Goal: Complete application form: Complete application form

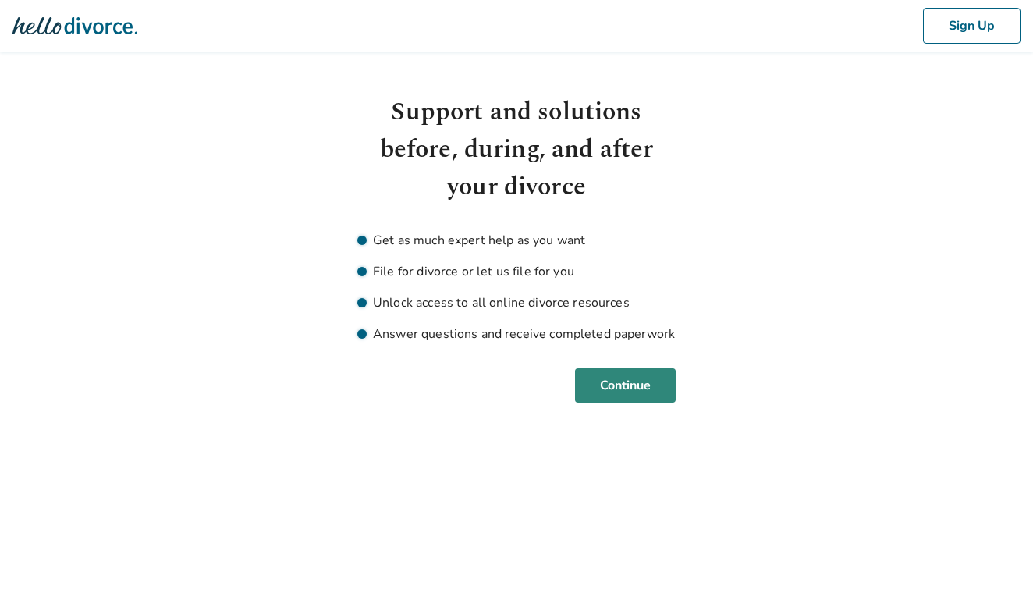
click at [600, 391] on button "Continue" at bounding box center [625, 385] width 101 height 34
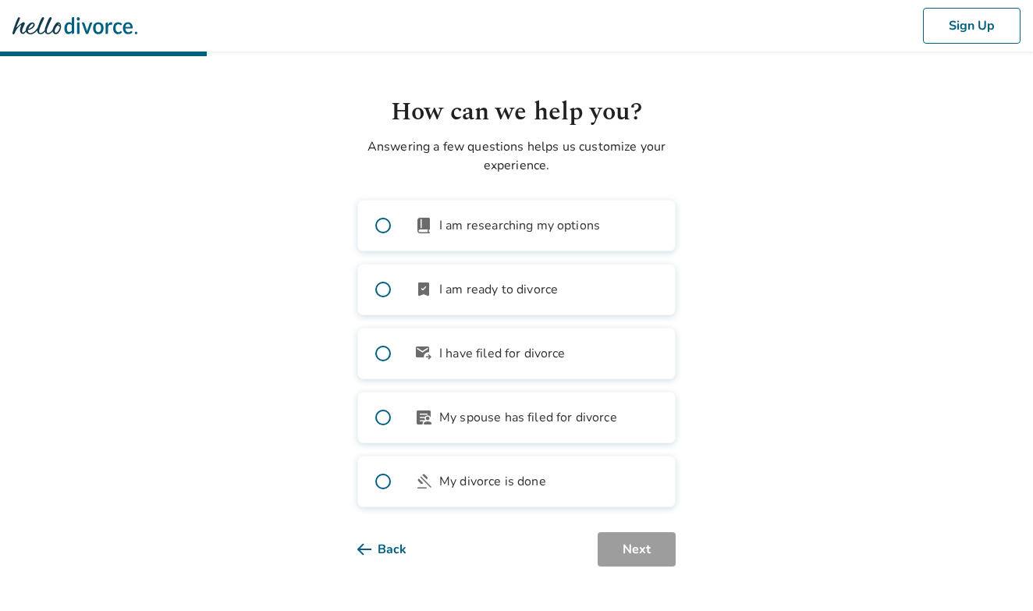
click at [380, 349] on span at bounding box center [383, 353] width 50 height 50
click at [629, 553] on button "Next" at bounding box center [636, 549] width 78 height 34
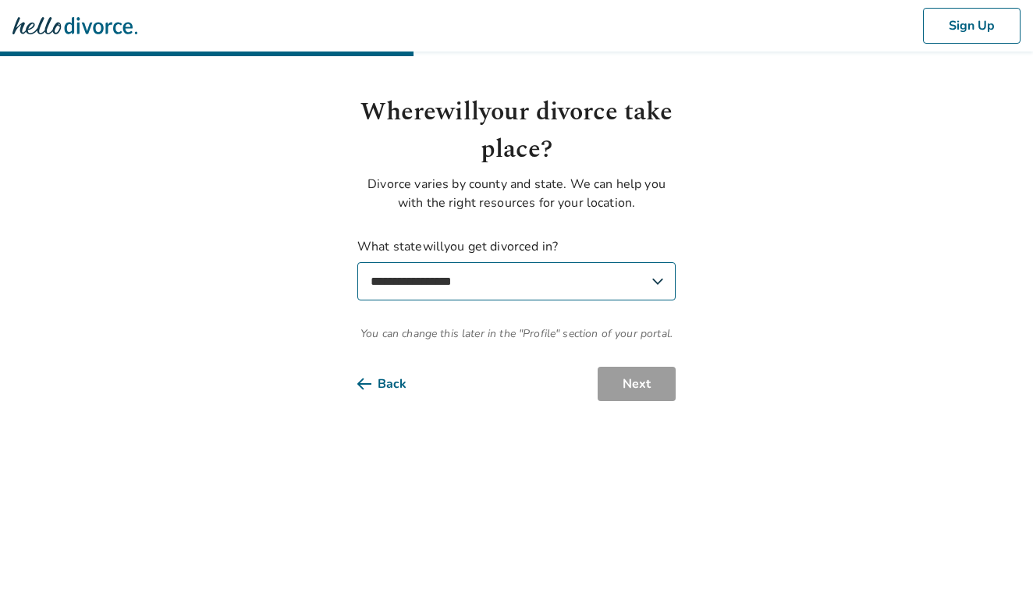
select select "**"
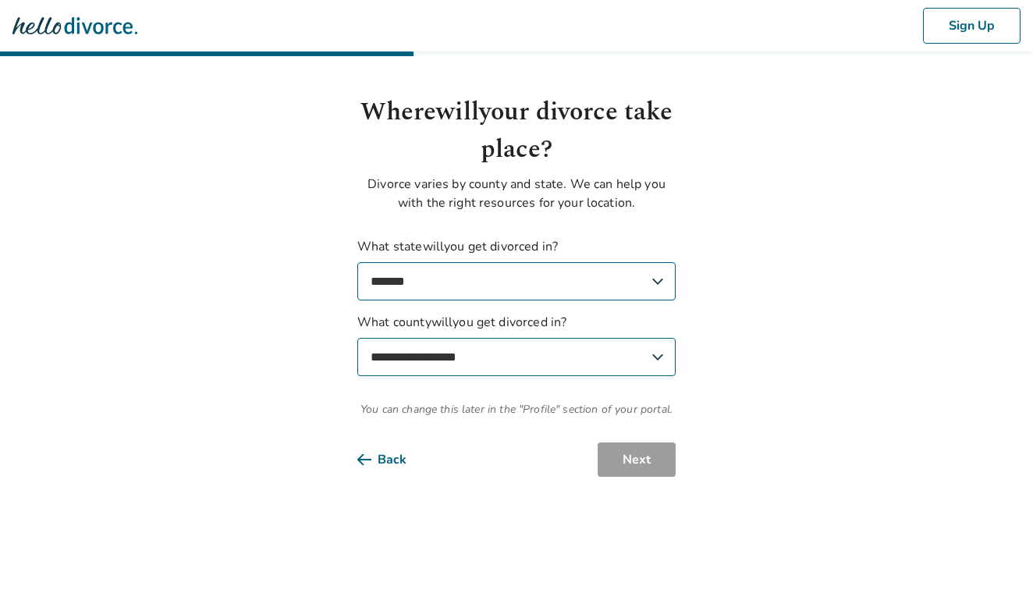
select select "*******"
click at [622, 468] on button "Next" at bounding box center [636, 459] width 78 height 34
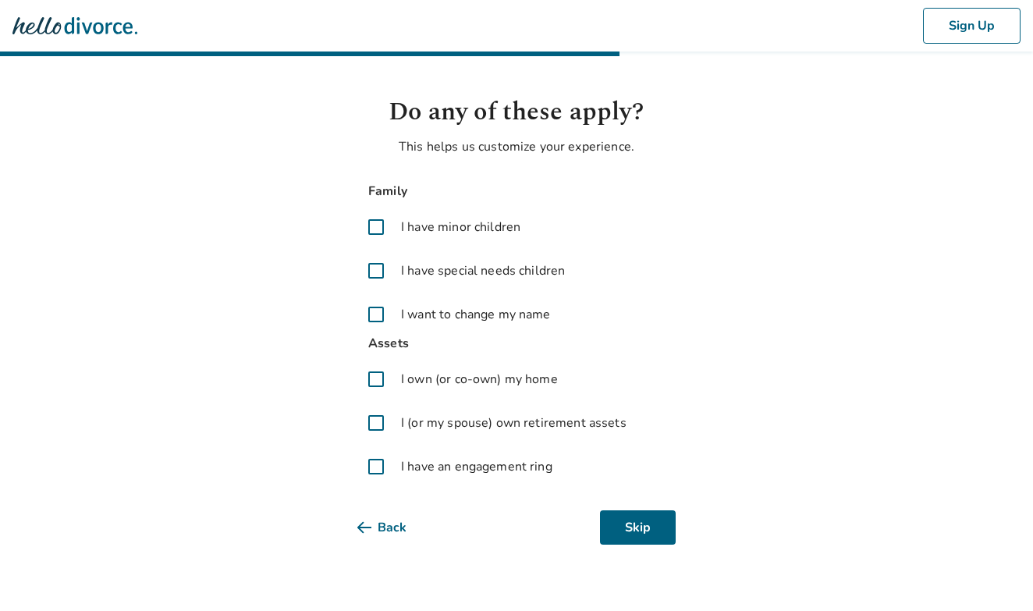
click at [377, 317] on span at bounding box center [375, 314] width 37 height 37
click at [626, 526] on button "Next" at bounding box center [636, 527] width 78 height 34
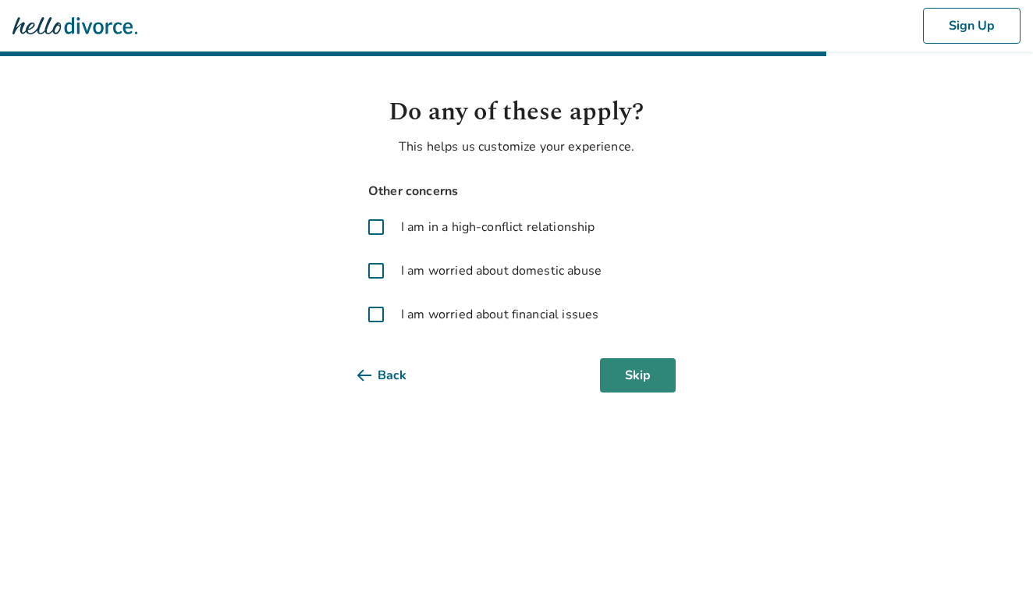
click at [616, 381] on button "Skip" at bounding box center [638, 375] width 76 height 34
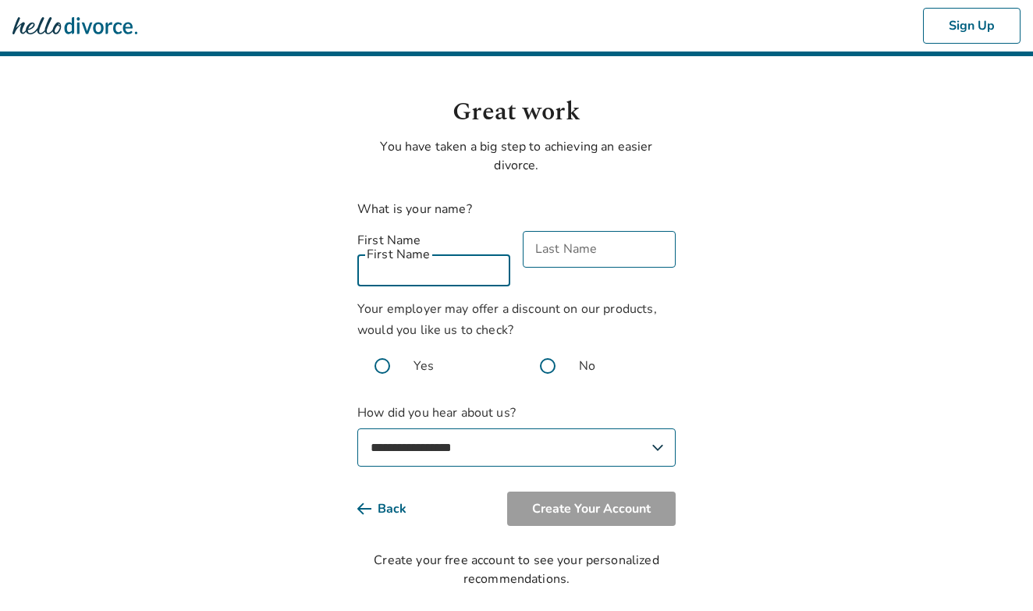
click at [416, 244] on div "First Name First Name" at bounding box center [433, 258] width 153 height 55
type input "*******"
click at [618, 260] on input "Last Name" at bounding box center [598, 249] width 153 height 37
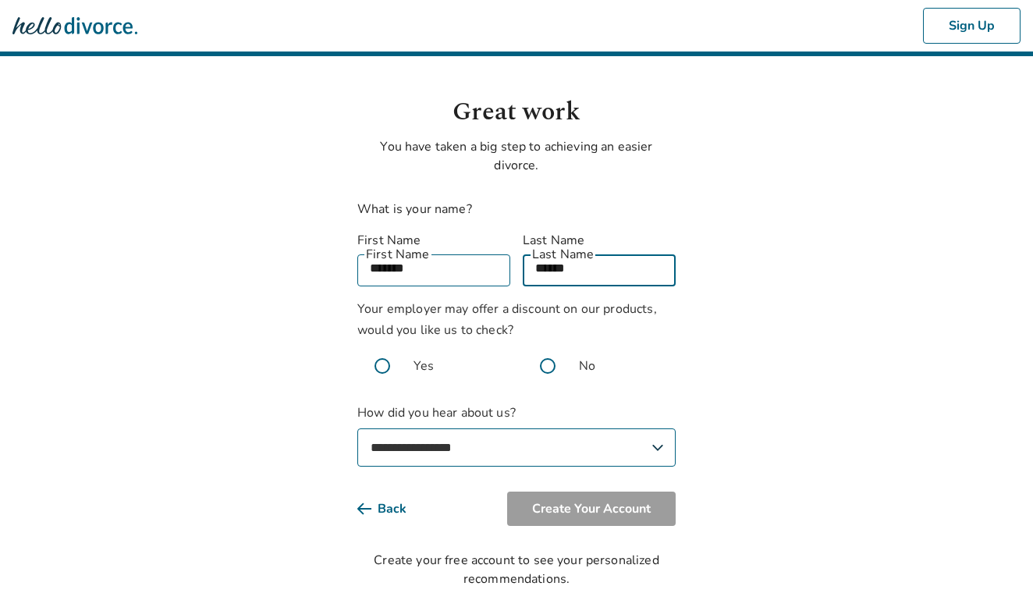
type input "******"
click at [544, 341] on span at bounding box center [547, 366] width 50 height 50
select select "**********"
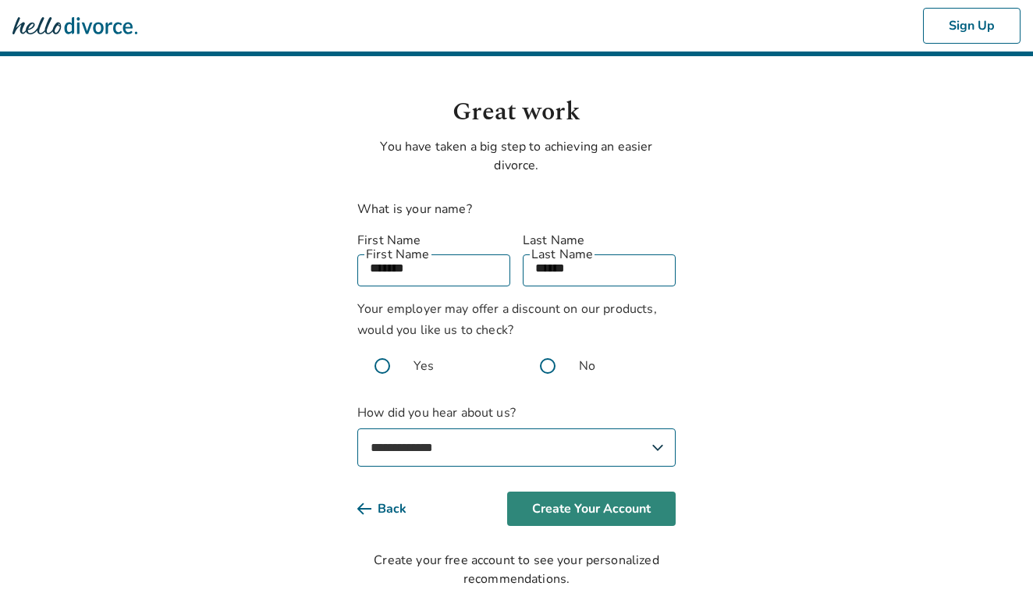
click at [603, 491] on button "Create Your Account" at bounding box center [591, 508] width 168 height 34
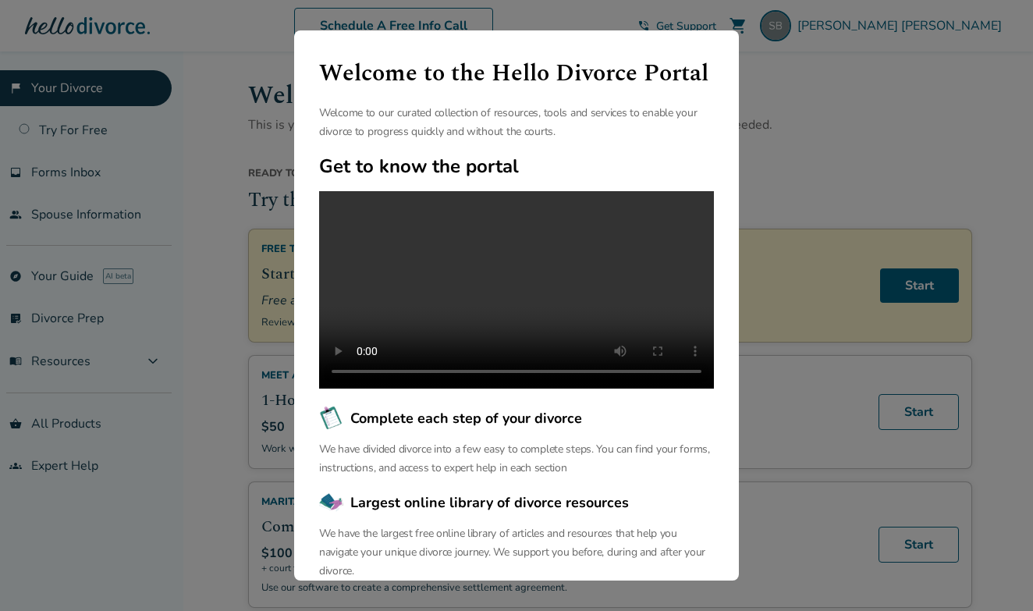
click at [495, 286] on video at bounding box center [516, 289] width 395 height 197
click at [820, 110] on div "Welcome to the Hello Divorce Portal Welcome to our curated collection of resour…" at bounding box center [516, 305] width 1033 height 611
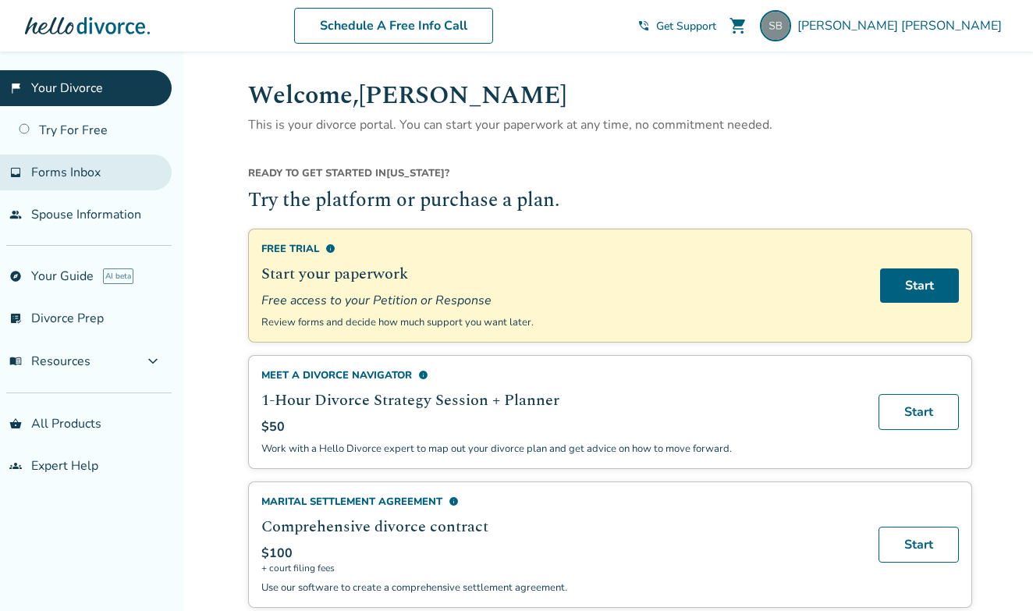
click at [79, 182] on link "inbox Forms Inbox" at bounding box center [86, 172] width 172 height 36
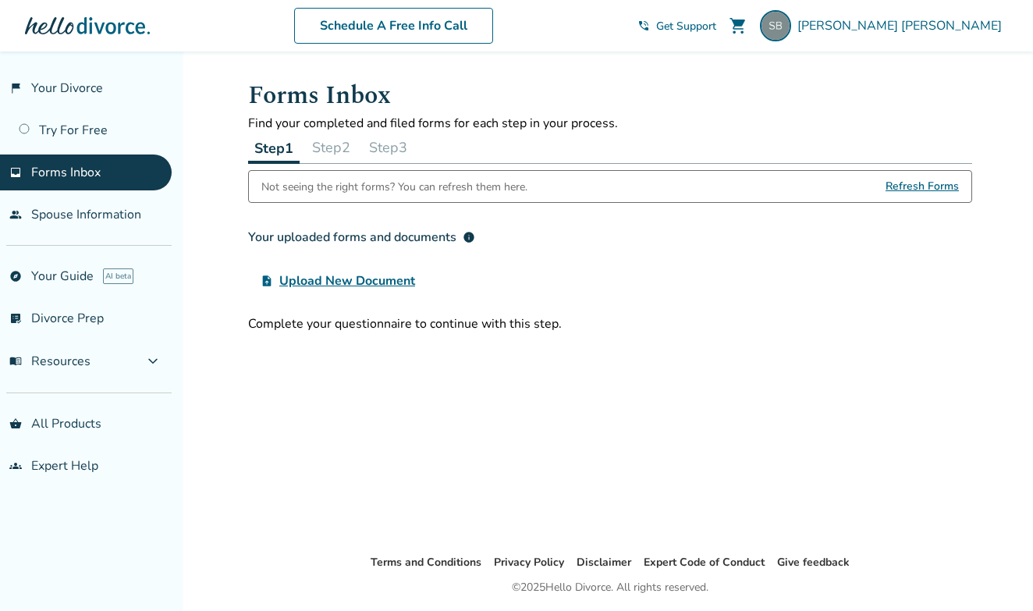
click at [288, 286] on span "Upload New Document" at bounding box center [347, 280] width 136 height 19
click at [0, 0] on input "upload_file Upload New Document" at bounding box center [0, 0] width 0 height 0
click at [59, 211] on link "people Spouse Information" at bounding box center [86, 215] width 172 height 36
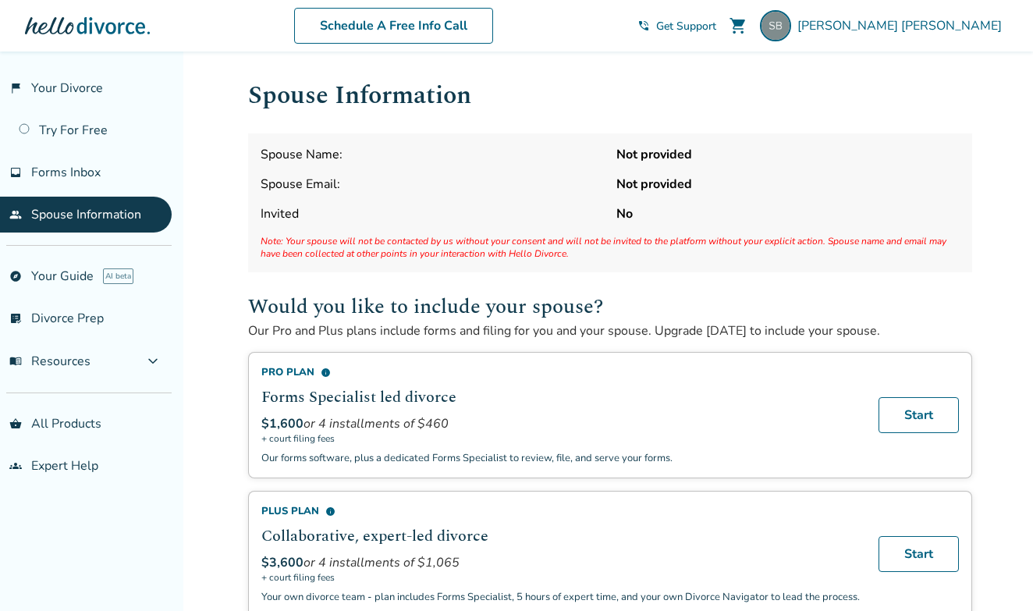
click at [384, 156] on span "Spouse Name:" at bounding box center [431, 154] width 343 height 17
click at [92, 89] on link "flag_2 Your Divorce" at bounding box center [86, 88] width 172 height 36
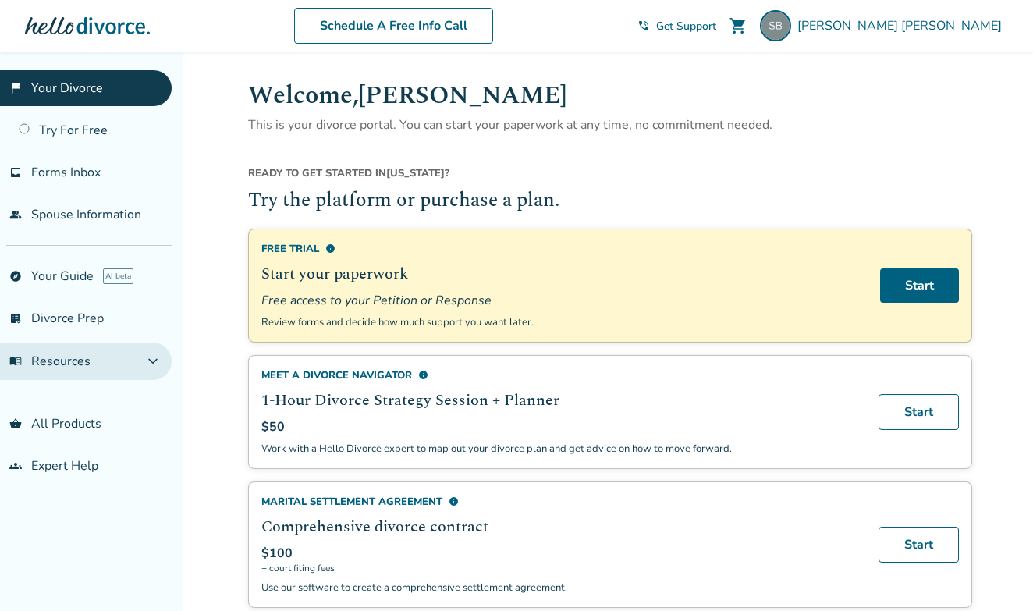
click at [139, 363] on button "menu_book Resources expand_more" at bounding box center [86, 360] width 172 height 37
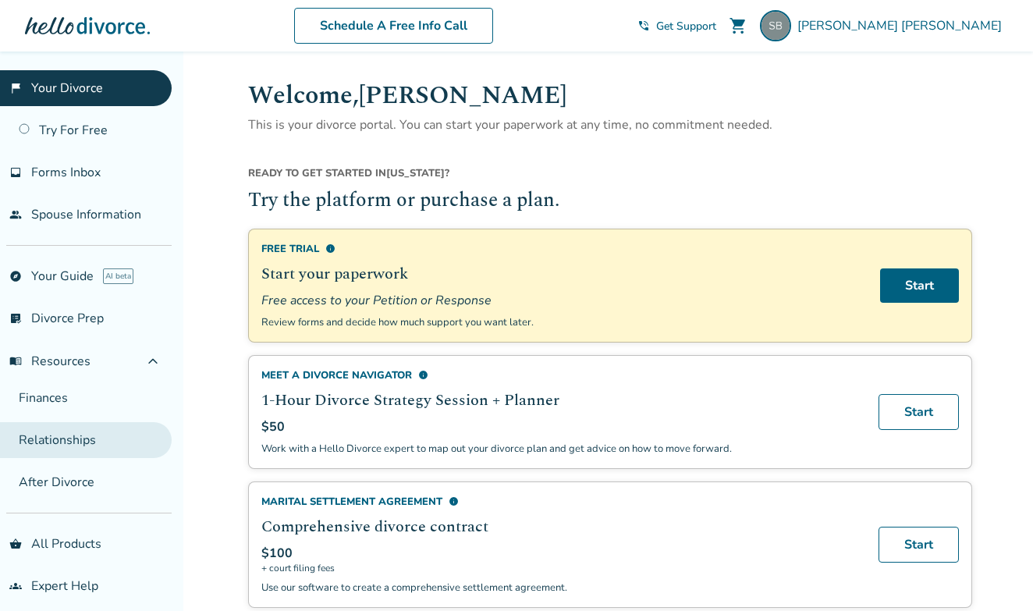
click at [67, 444] on link "Relationships" at bounding box center [86, 440] width 172 height 36
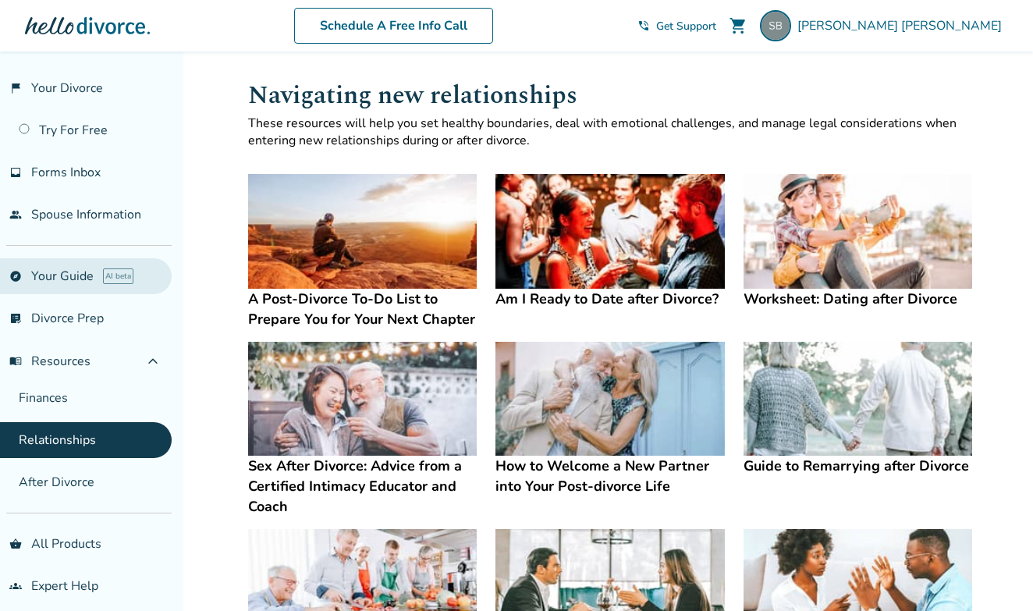
click at [75, 278] on link "explore Your Guide AI beta" at bounding box center [86, 276] width 172 height 36
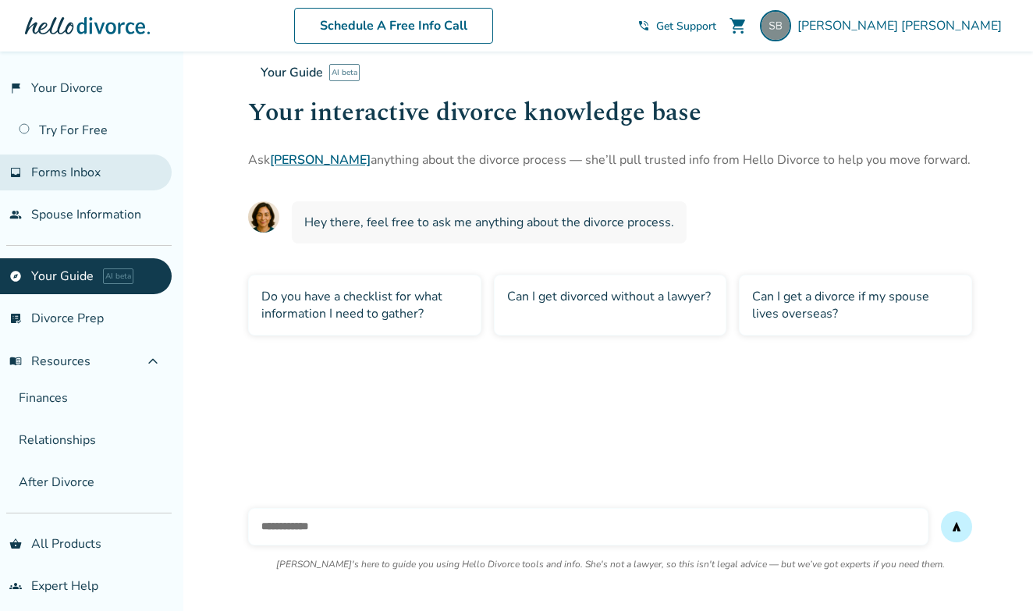
click at [66, 172] on span "Forms Inbox" at bounding box center [65, 172] width 69 height 17
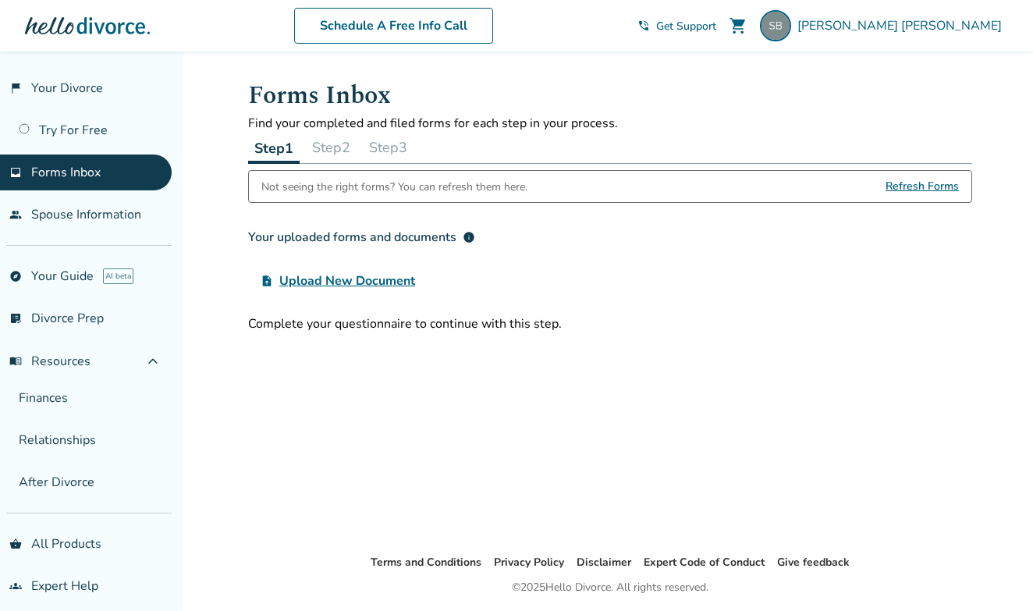
click at [901, 193] on span "Refresh Forms" at bounding box center [921, 186] width 73 height 31
click at [73, 96] on link "flag_2 Your Divorce" at bounding box center [86, 88] width 172 height 36
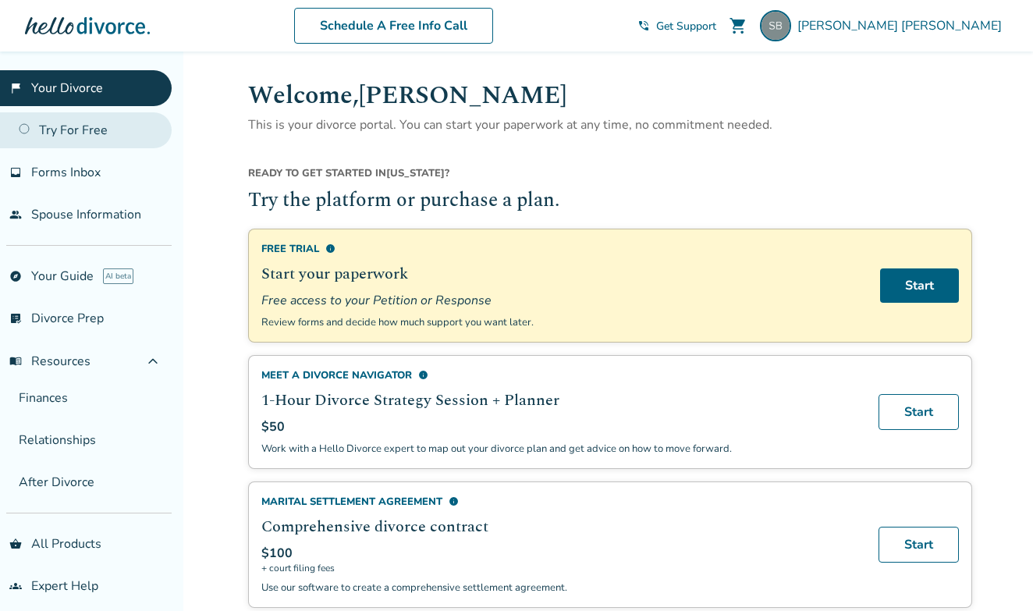
click at [92, 124] on link "Try For Free" at bounding box center [86, 130] width 172 height 36
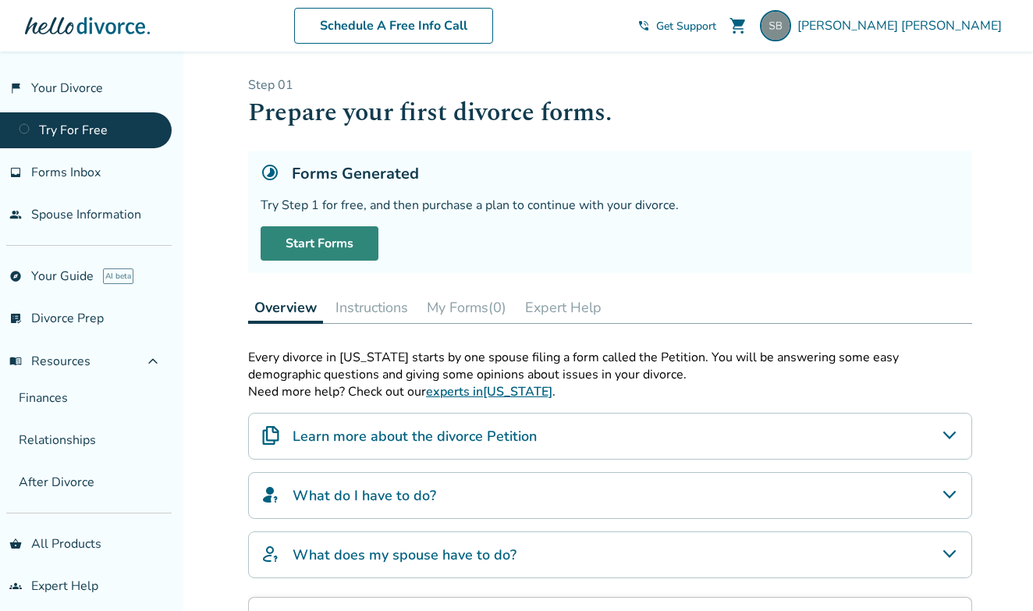
click at [344, 252] on link "Start Forms" at bounding box center [319, 243] width 118 height 34
